Goal: Task Accomplishment & Management: Manage account settings

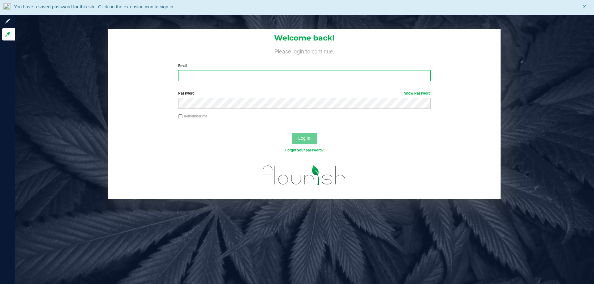
click at [362, 77] on input "Email" at bounding box center [304, 75] width 252 height 11
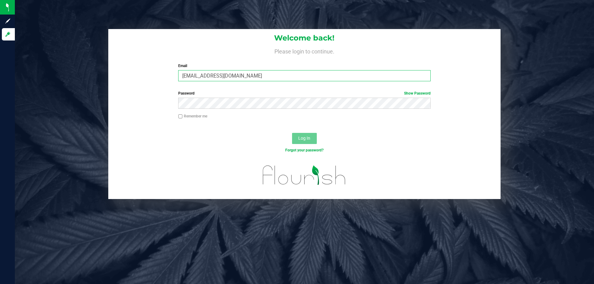
type input "cfulton@liveparallel.com"
click at [292, 133] on button "Log In" at bounding box center [304, 138] width 25 height 11
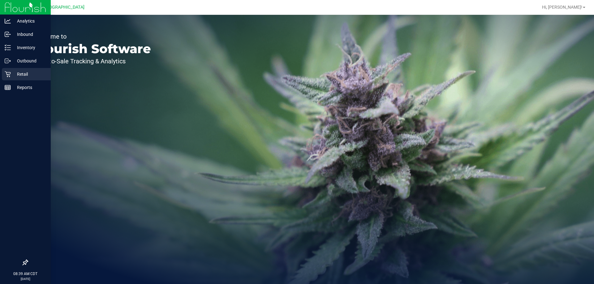
click at [12, 75] on p "Retail" at bounding box center [29, 73] width 37 height 7
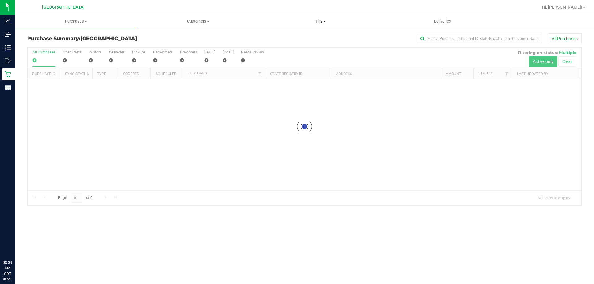
click at [326, 20] on span "Tills" at bounding box center [320, 22] width 122 height 6
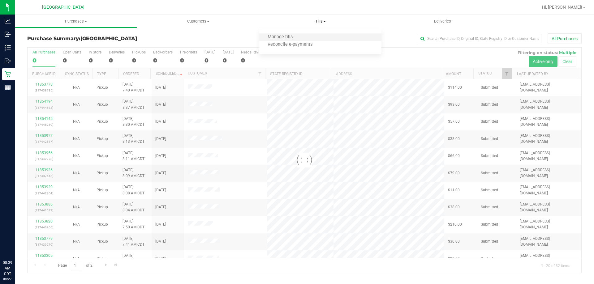
click at [303, 35] on li "Manage tills" at bounding box center [320, 37] width 122 height 7
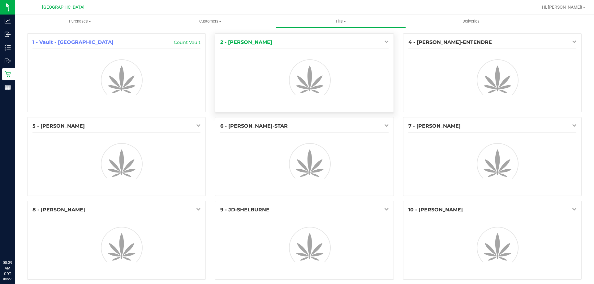
click at [381, 39] on link at bounding box center [384, 41] width 7 height 5
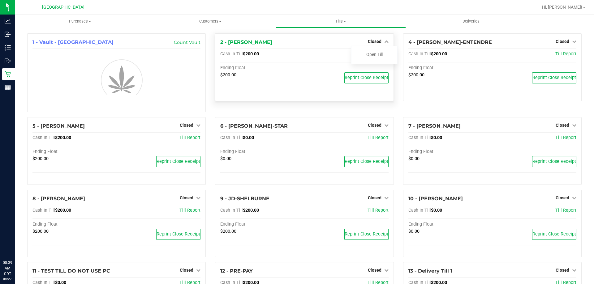
click at [366, 57] on link "Open Till" at bounding box center [374, 54] width 16 height 5
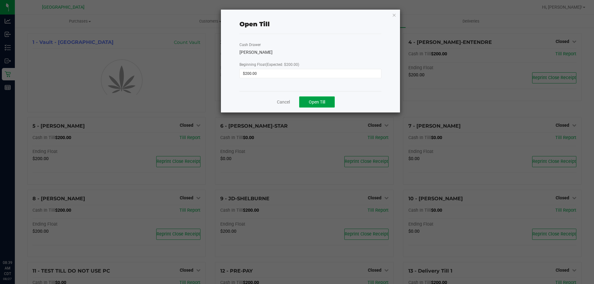
click at [310, 101] on span "Open Till" at bounding box center [317, 102] width 16 height 5
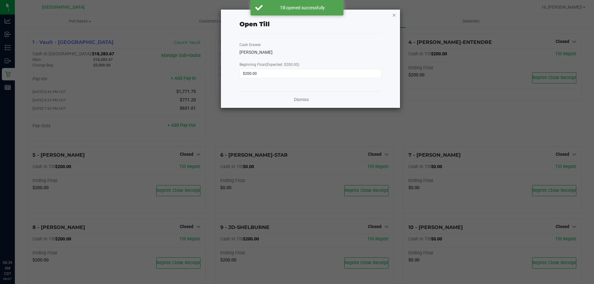
click at [393, 16] on icon "button" at bounding box center [394, 14] width 4 height 7
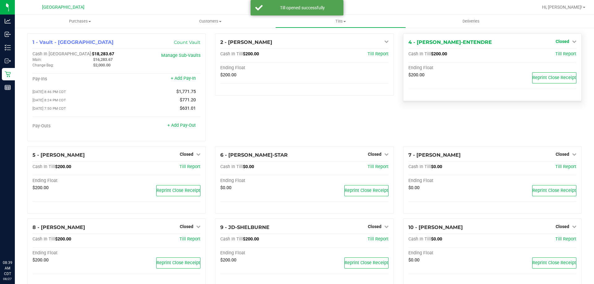
click at [558, 41] on span "Closed" at bounding box center [562, 41] width 14 height 5
click at [554, 57] on link "Open Till" at bounding box center [562, 54] width 16 height 5
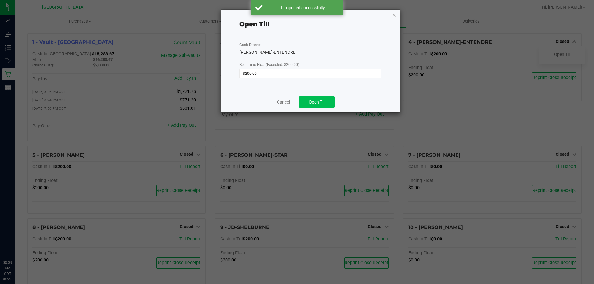
click at [315, 101] on span "Open Till" at bounding box center [317, 102] width 16 height 5
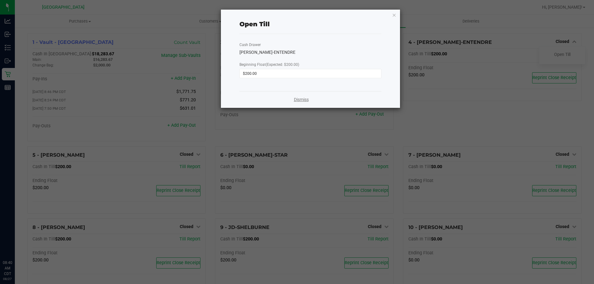
click at [303, 99] on link "Dismiss" at bounding box center [301, 99] width 15 height 6
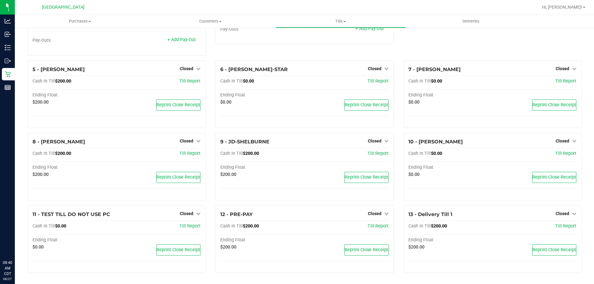
scroll to position [87, 0]
click at [191, 140] on span "Closed" at bounding box center [187, 141] width 14 height 5
click at [179, 155] on link "Open Till" at bounding box center [186, 153] width 16 height 5
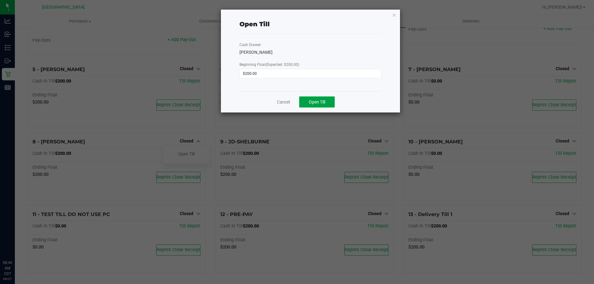
click at [317, 102] on span "Open Till" at bounding box center [317, 102] width 16 height 5
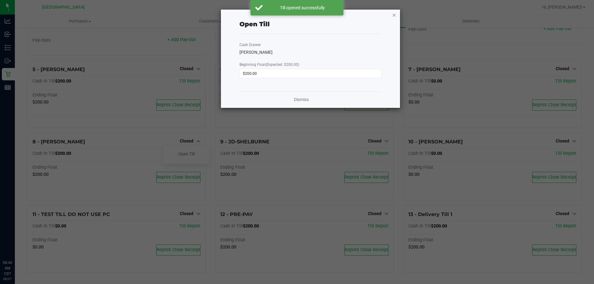
click at [393, 17] on icon "button" at bounding box center [394, 14] width 4 height 7
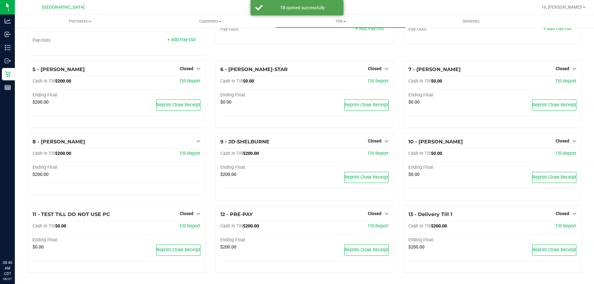
click at [376, 142] on span "Closed" at bounding box center [375, 141] width 14 height 5
click at [367, 156] on link "Open Till" at bounding box center [374, 153] width 16 height 5
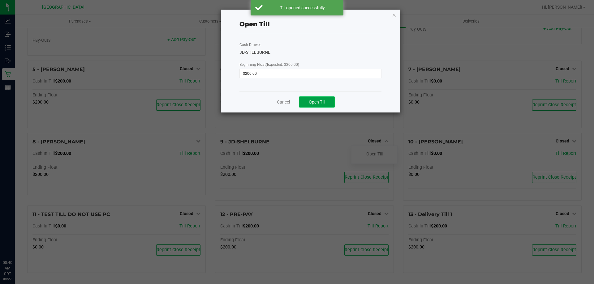
click at [317, 102] on span "Open Till" at bounding box center [317, 102] width 16 height 5
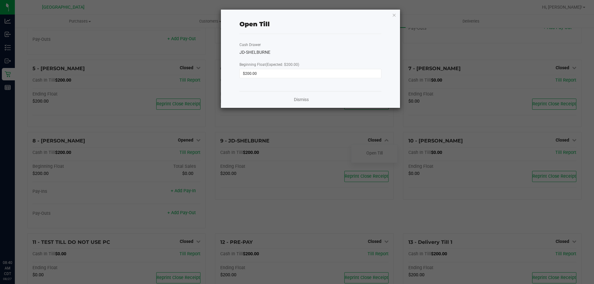
click at [392, 13] on icon "button" at bounding box center [394, 14] width 4 height 7
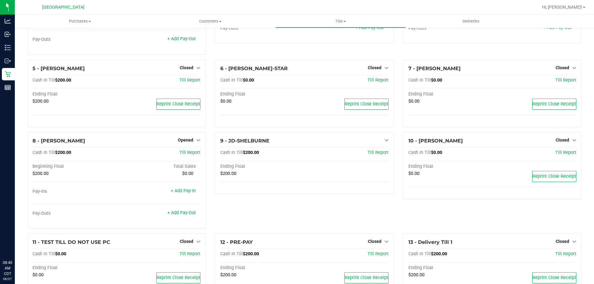
click at [212, 206] on div "9 - JD-SHELBURNE Open Till Cash In Till $200.00 Till Report Ending Float $200.00" at bounding box center [304, 182] width 188 height 101
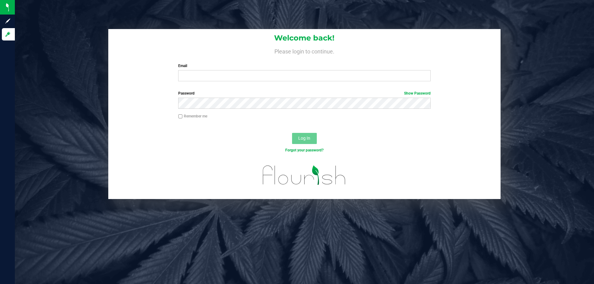
click at [220, 68] on label "Email" at bounding box center [304, 66] width 252 height 6
click at [220, 70] on input "Email" at bounding box center [304, 75] width 252 height 11
click at [210, 70] on div "Email Required Please format your email correctly." at bounding box center [303, 72] width 261 height 18
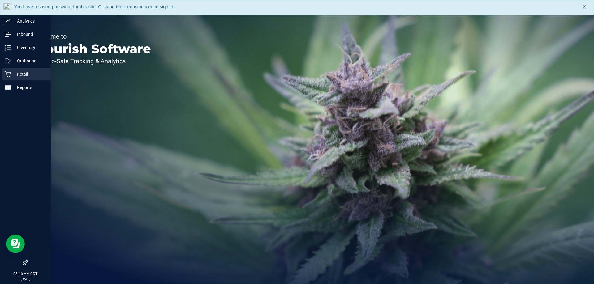
click at [21, 75] on p "Retail" at bounding box center [29, 73] width 37 height 7
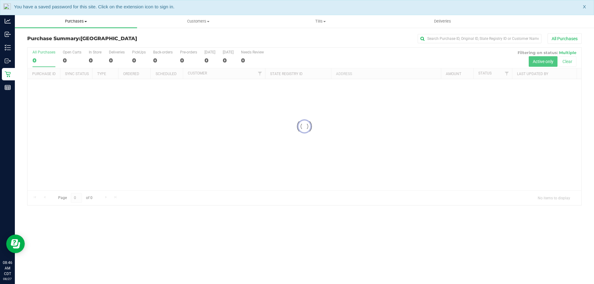
click at [83, 24] on uib-tab-heading "Purchases Summary of purchases Fulfillment All purchases" at bounding box center [76, 21] width 122 height 13
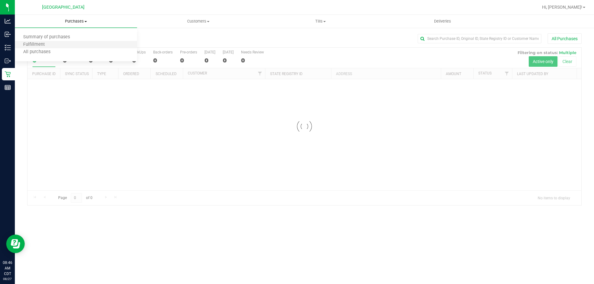
click at [41, 48] on li "Fulfillment" at bounding box center [76, 44] width 122 height 7
